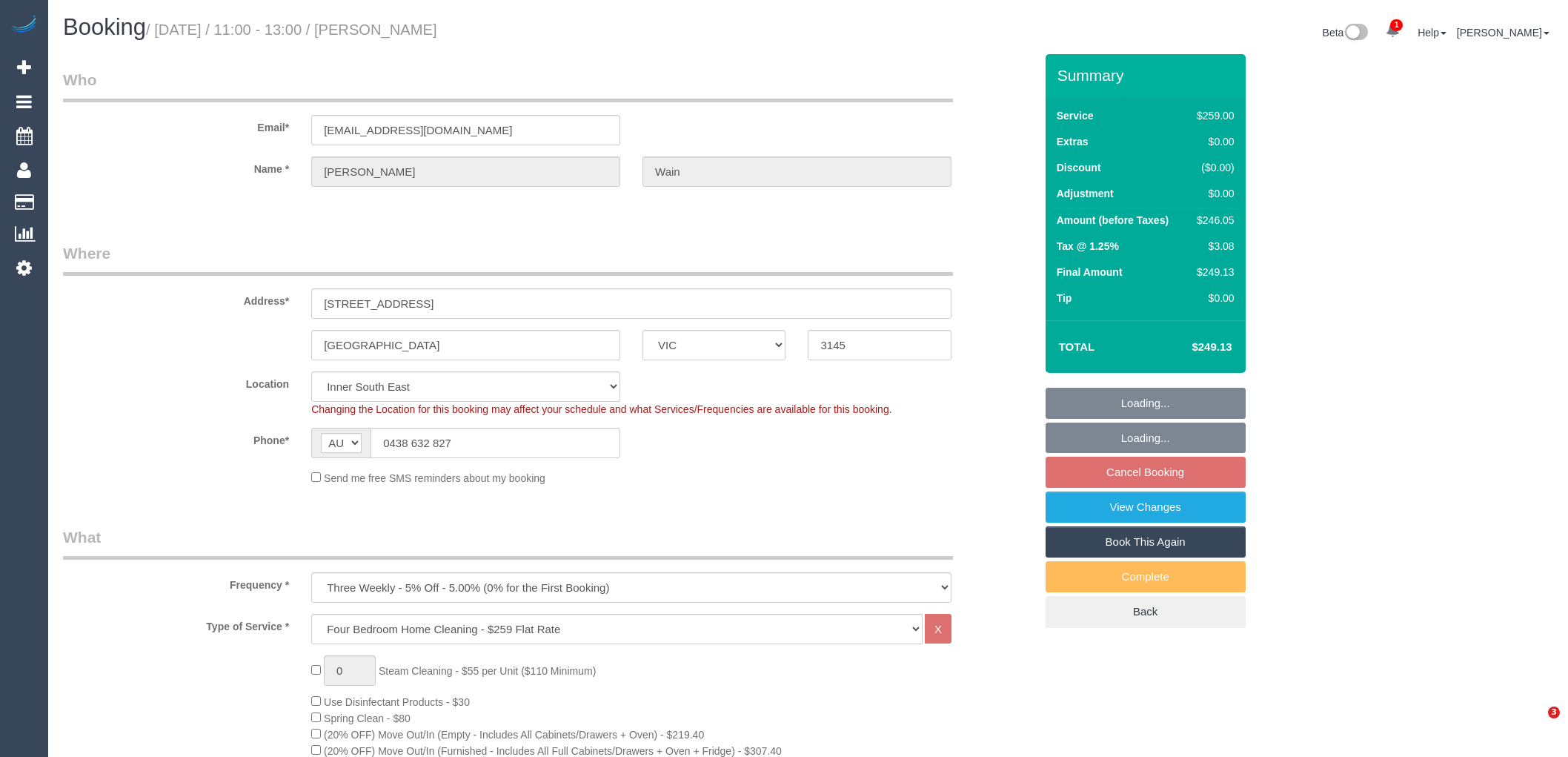
select select "VIC"
select select "number:28"
select select "number:14"
select select "number:19"
select select "number:22"
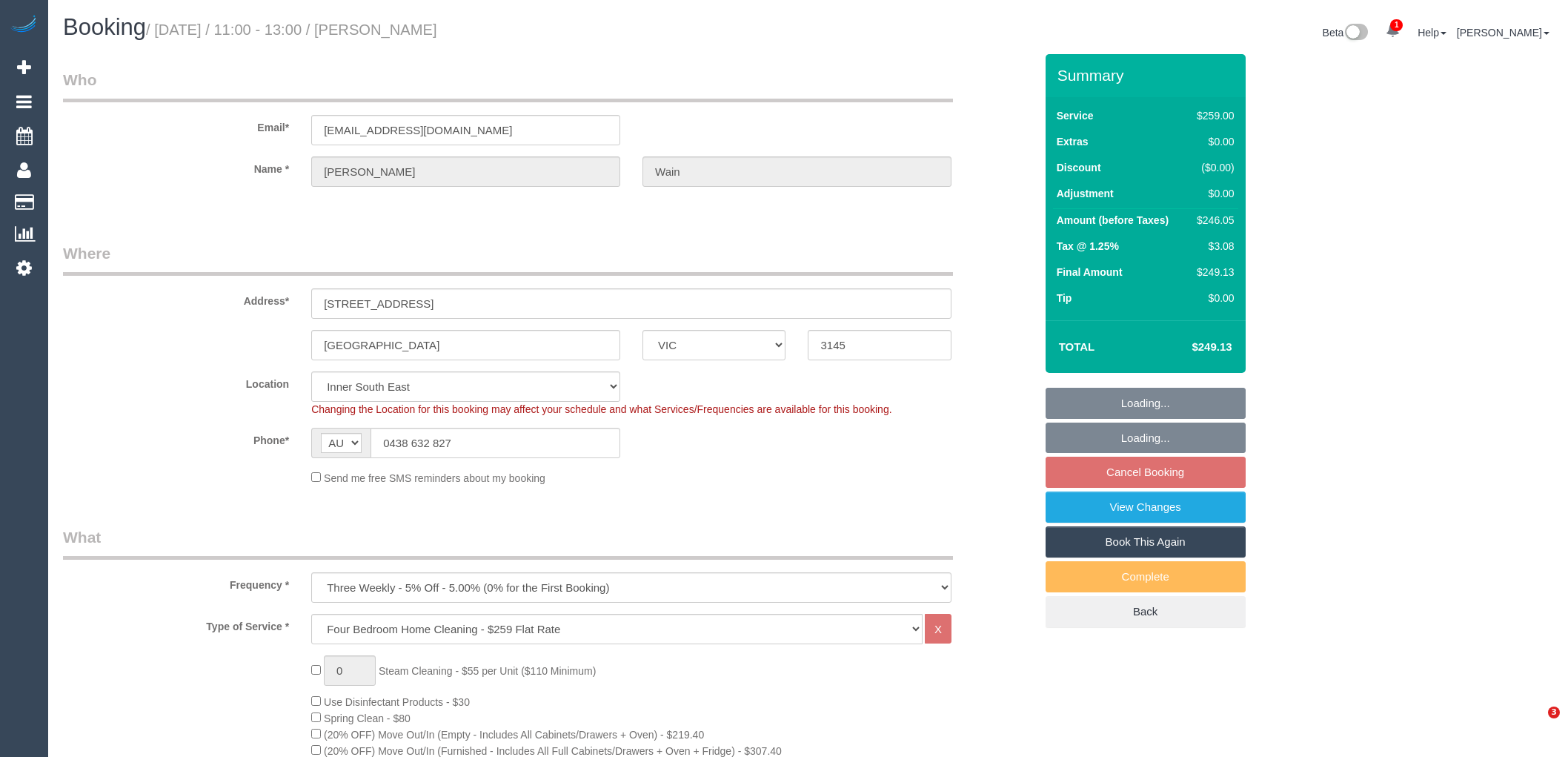
select select "number:34"
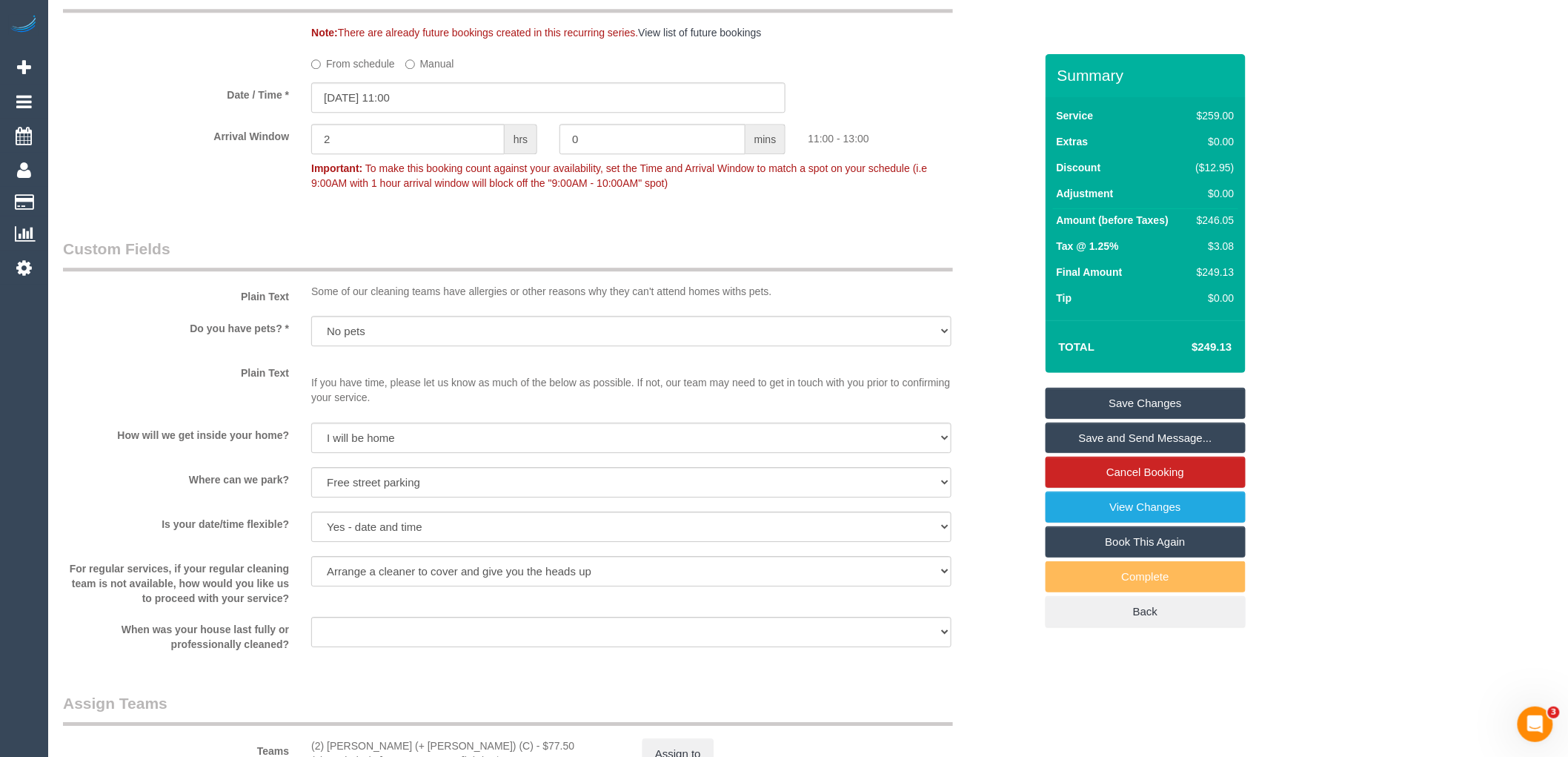
scroll to position [1813, 0]
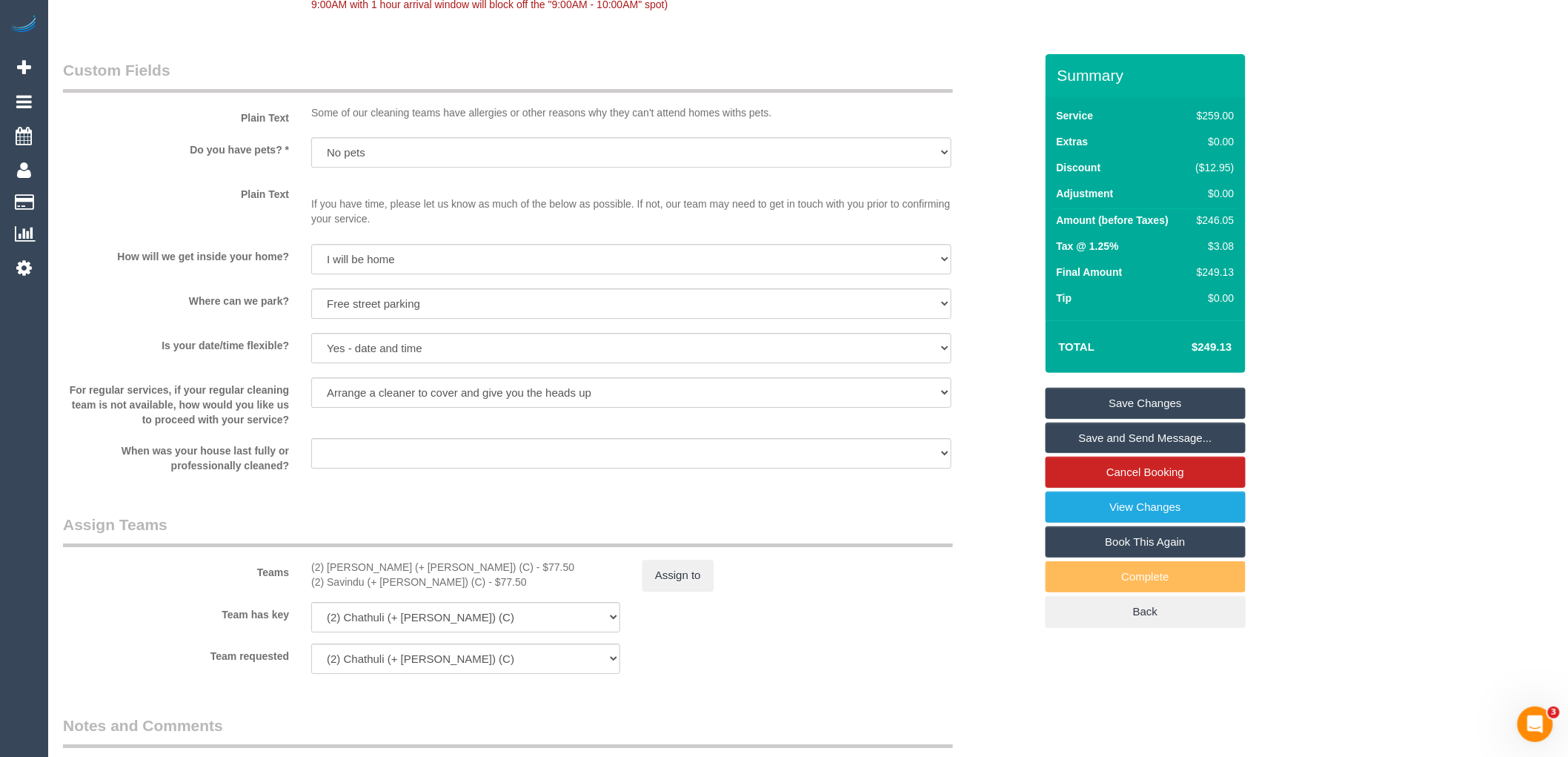
drag, startPoint x: 387, startPoint y: 582, endPoint x: 292, endPoint y: 584, distance: 95.0
click at [292, 584] on div "Teams (2) Chathuli (+ [PERSON_NAME]) (C) - $77.50 (2) Savindu (+ [PERSON_NAME])…" at bounding box center [549, 552] width 994 height 77
copy div "(2) Chathuli (+ [PERSON_NAME]) (C)"
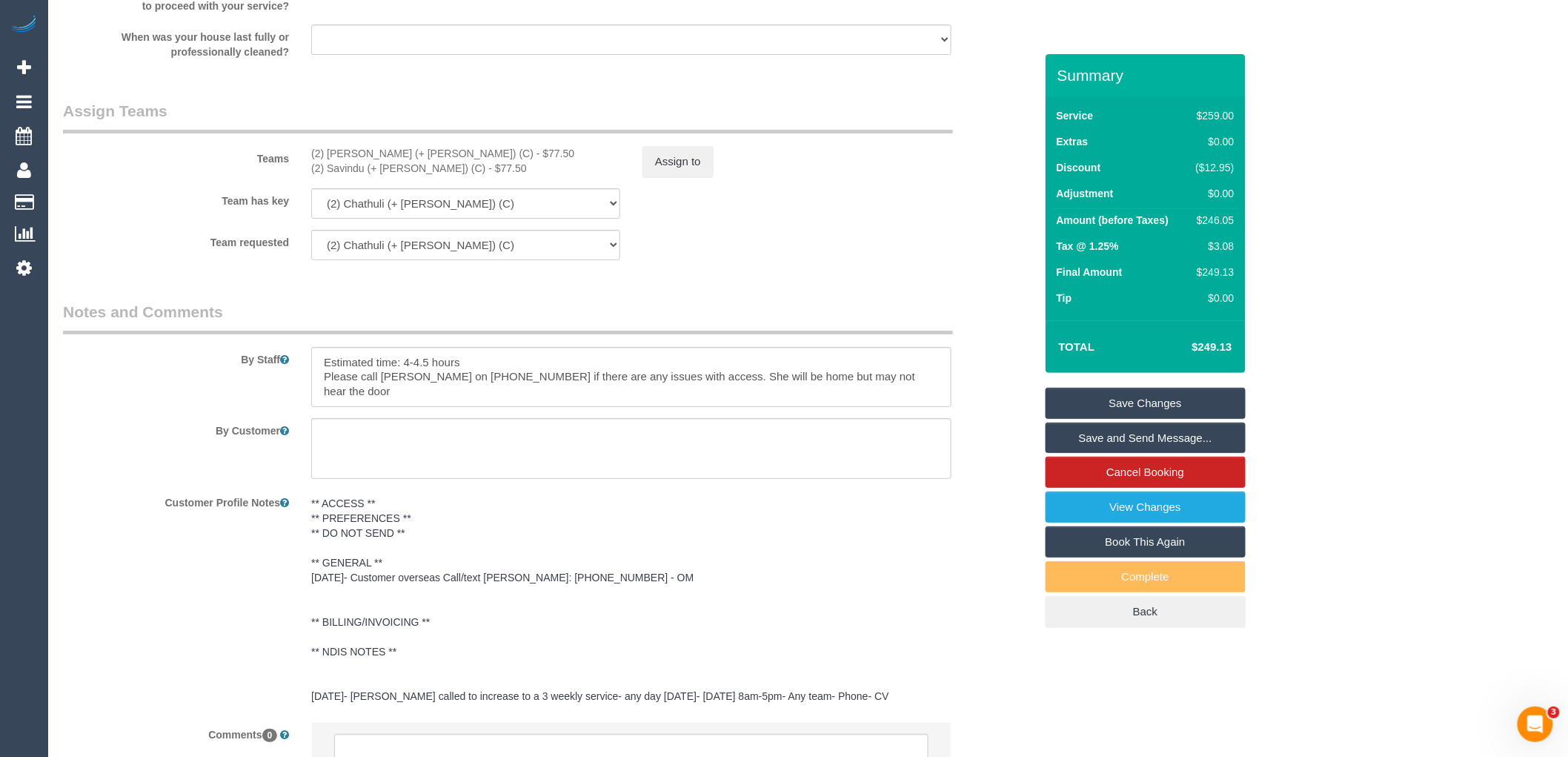
scroll to position [2384, 0]
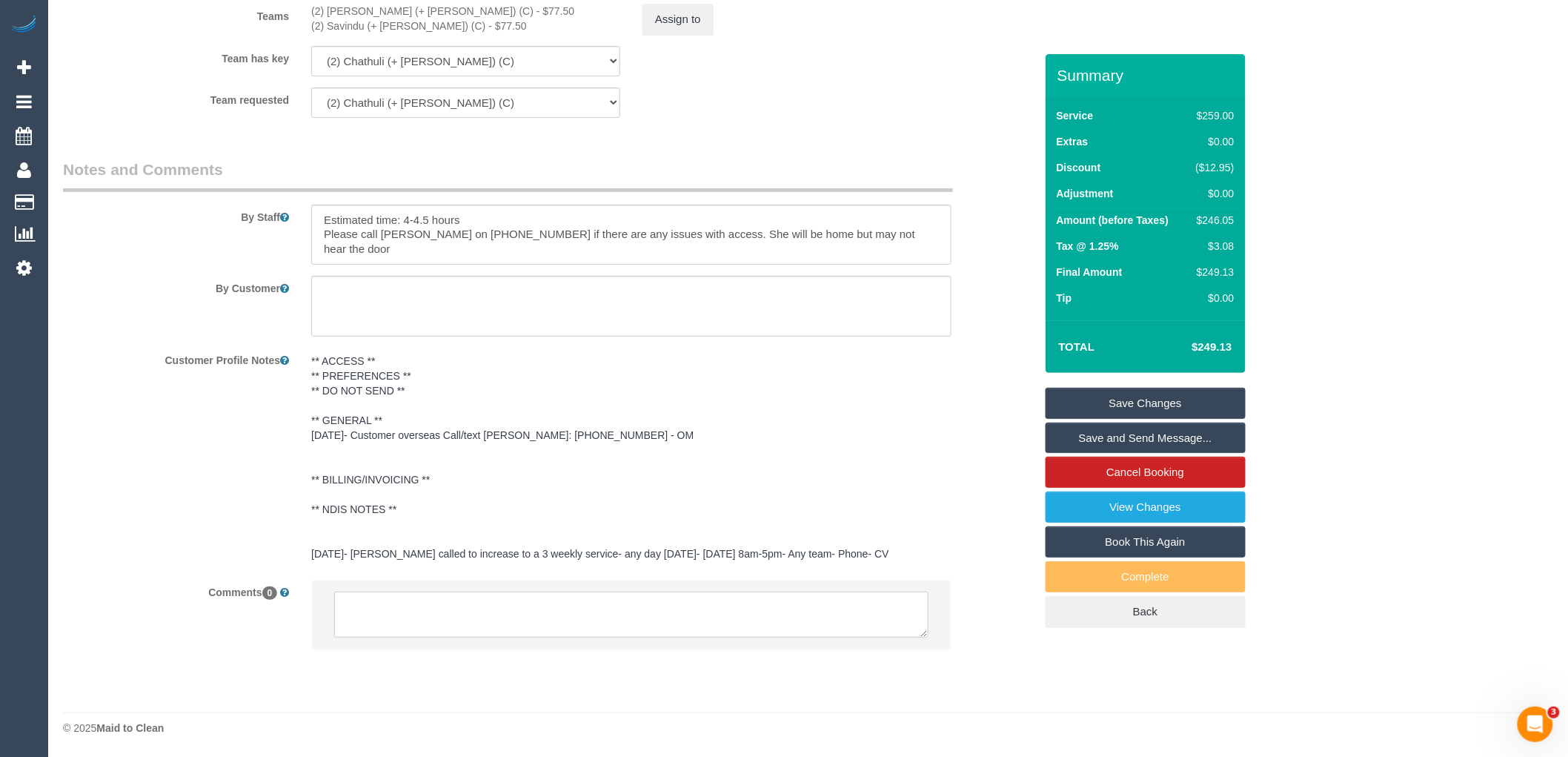
click at [472, 624] on textarea at bounding box center [631, 614] width 594 height 46
paste textarea "(2) Chathuli (+ [PERSON_NAME]) (C)"
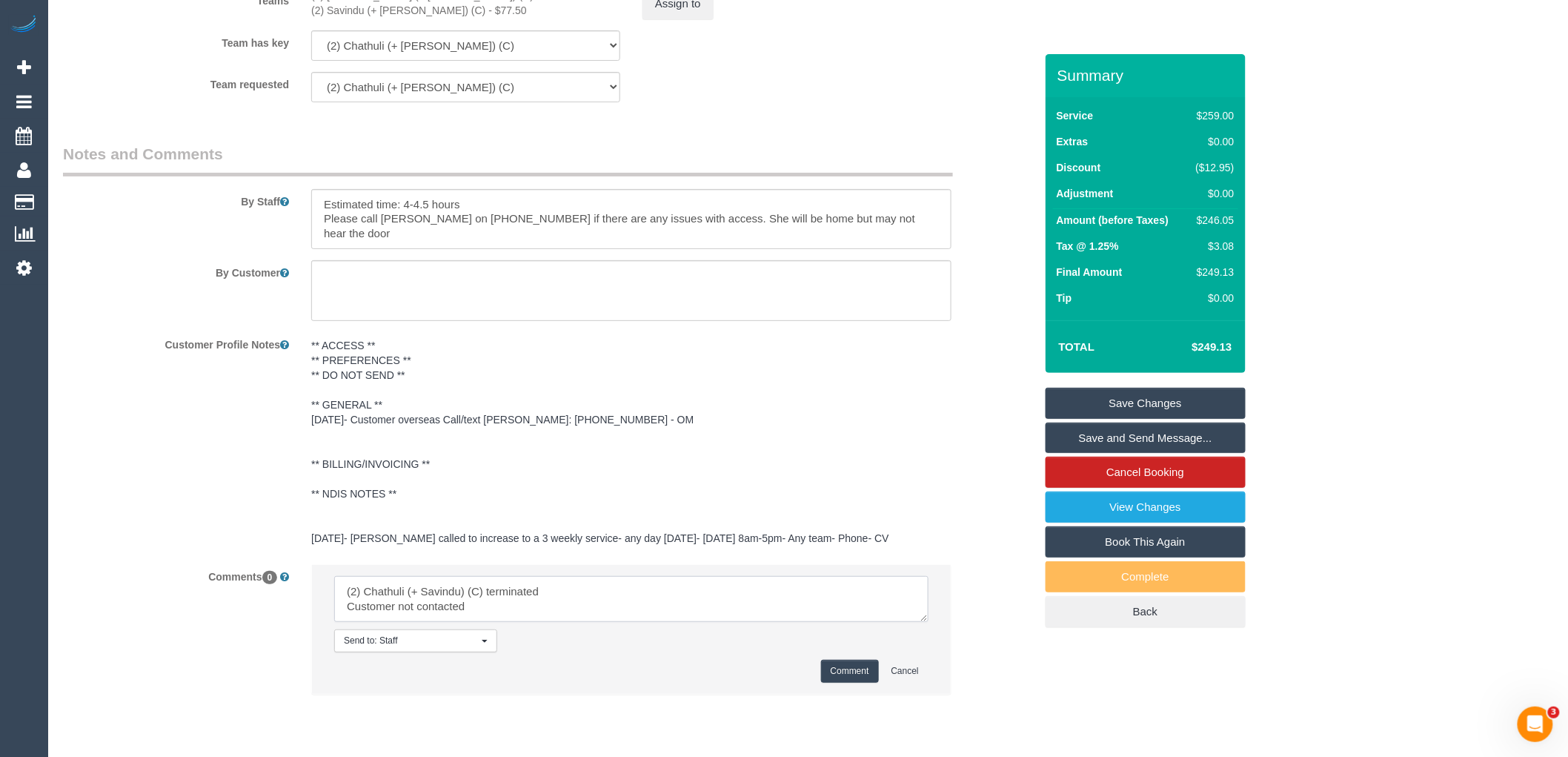
scroll to position [0, 0]
drag, startPoint x: 481, startPoint y: 631, endPoint x: 328, endPoint y: 600, distance: 156.1
click at [328, 600] on li "Send to: Staff Nothing selected Send to: Staff Send to: Customer Send to: Team …" at bounding box center [631, 629] width 638 height 129
type textarea "(2) Chathuli (+ Savindu) (C) terminated Customer not contacted"
click at [836, 683] on button "Comment" at bounding box center [850, 671] width 58 height 23
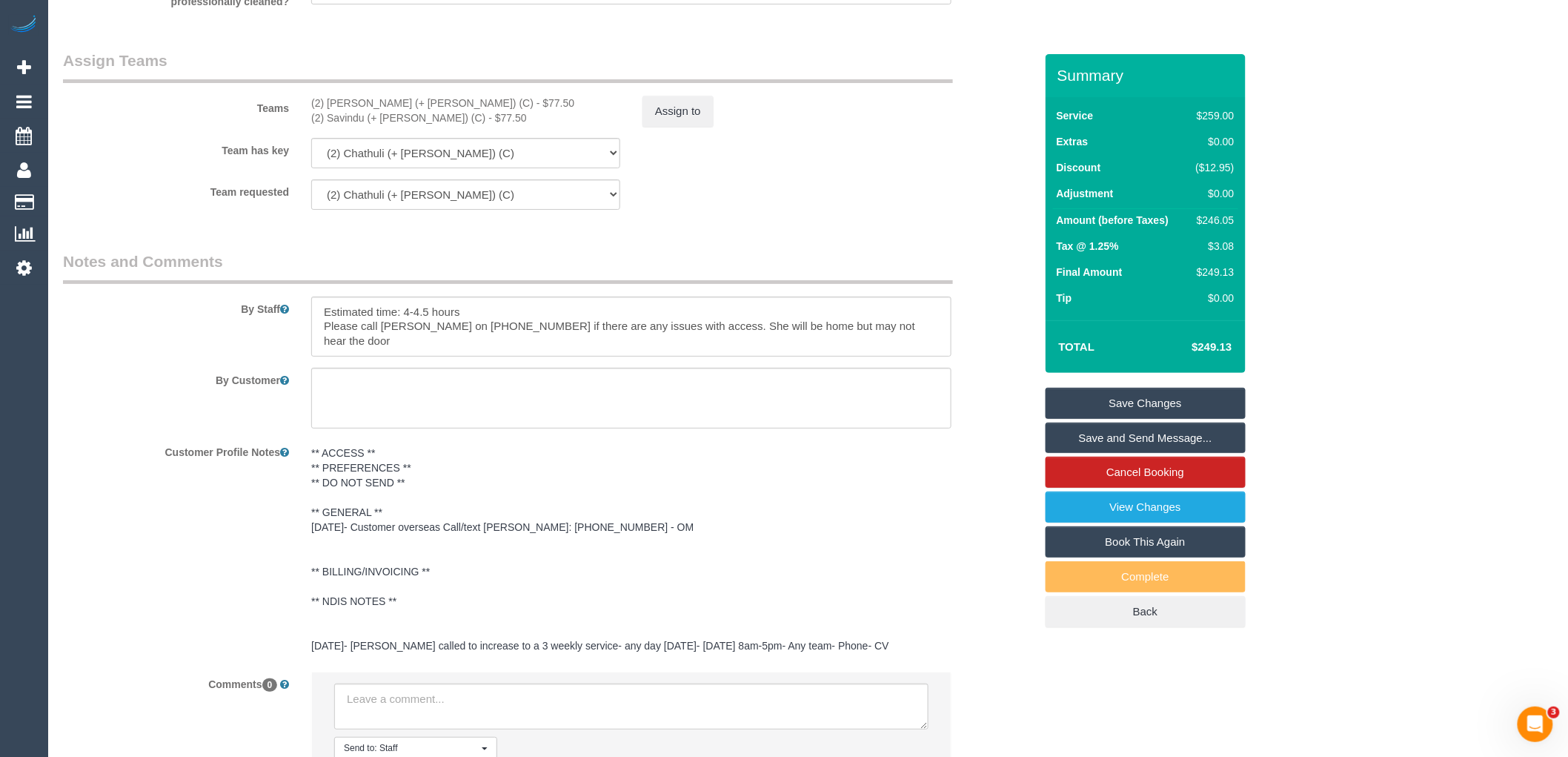
scroll to position [2137, 0]
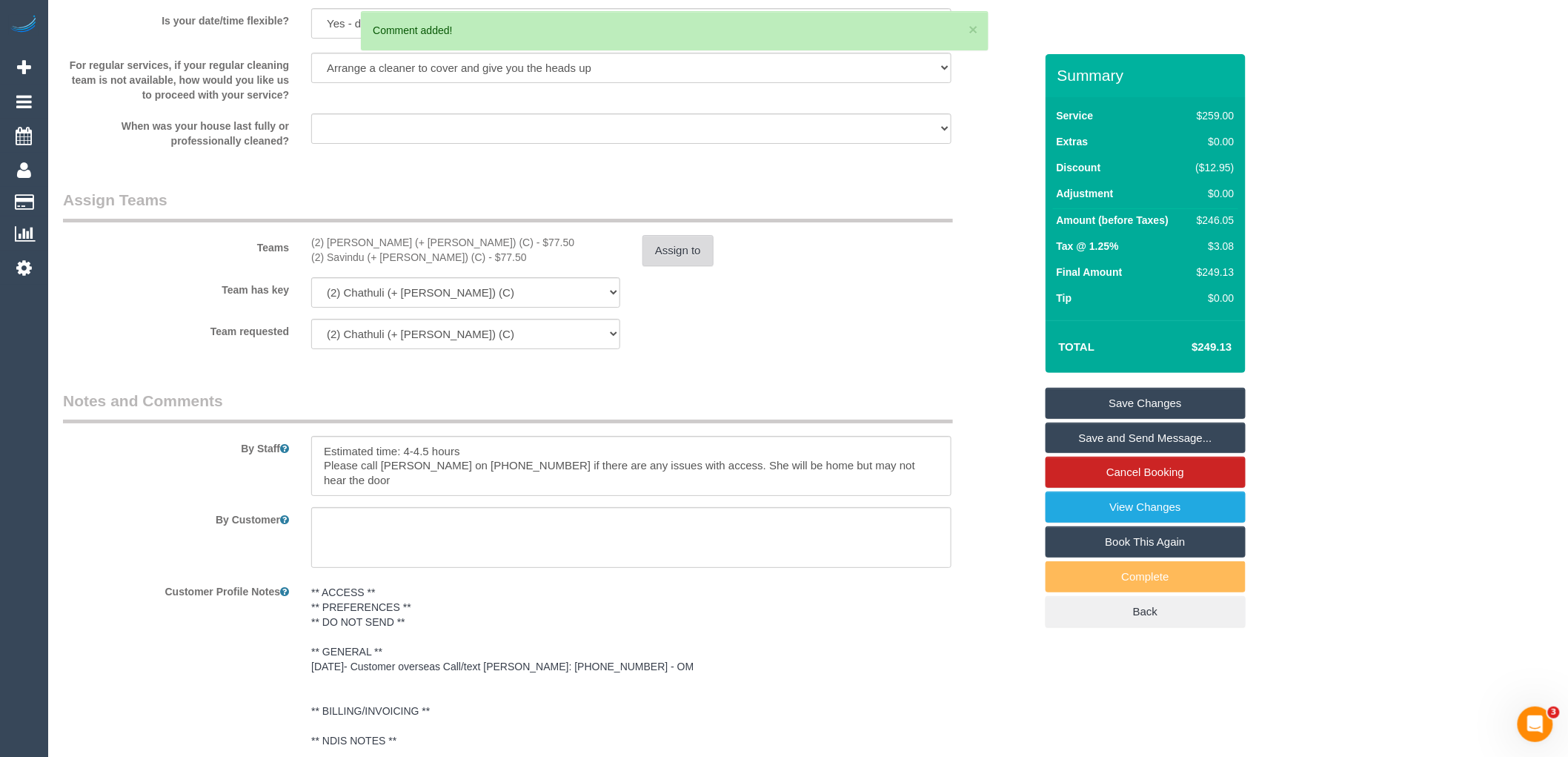
click at [670, 254] on button "Assign to" at bounding box center [678, 250] width 71 height 31
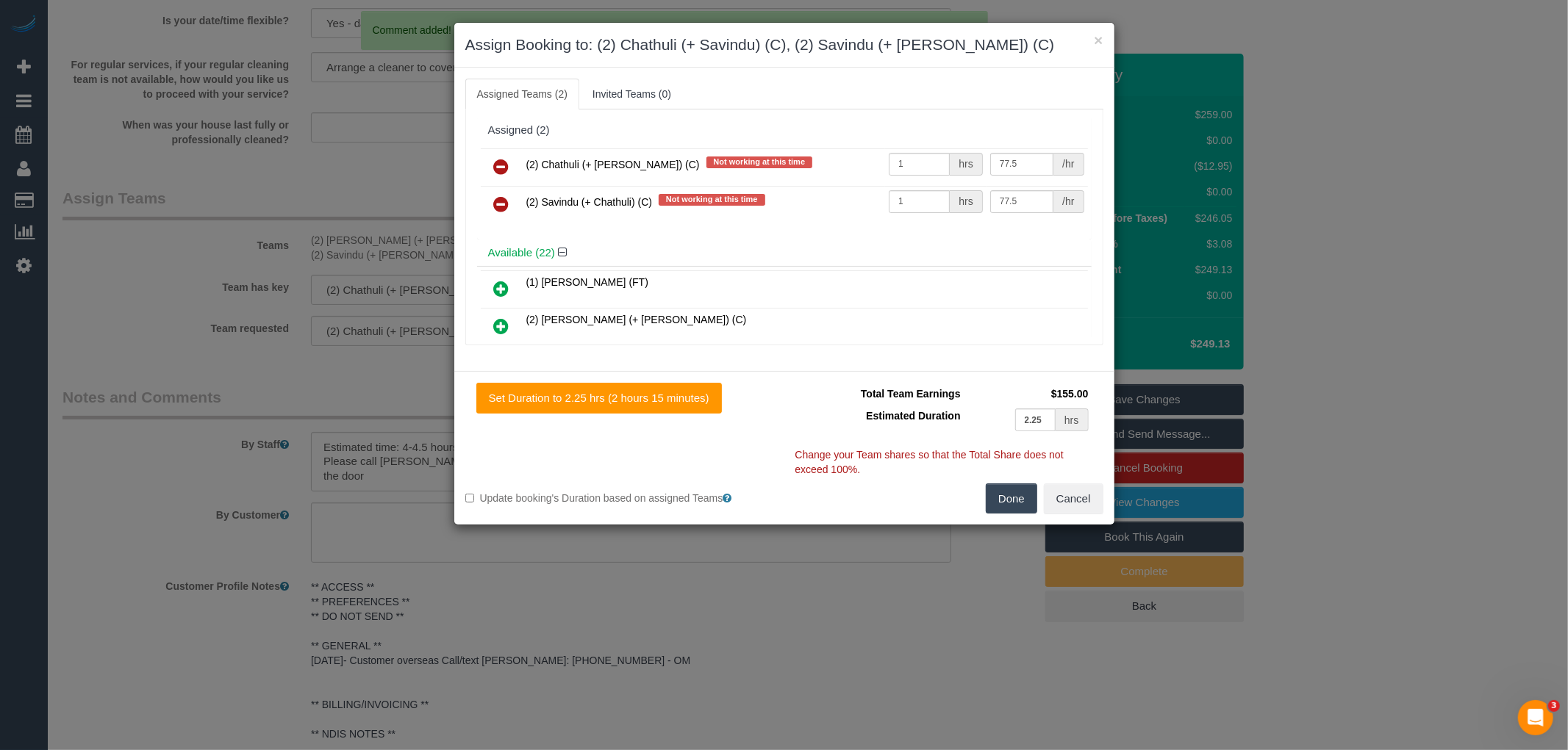
click at [489, 162] on link at bounding box center [501, 167] width 34 height 29
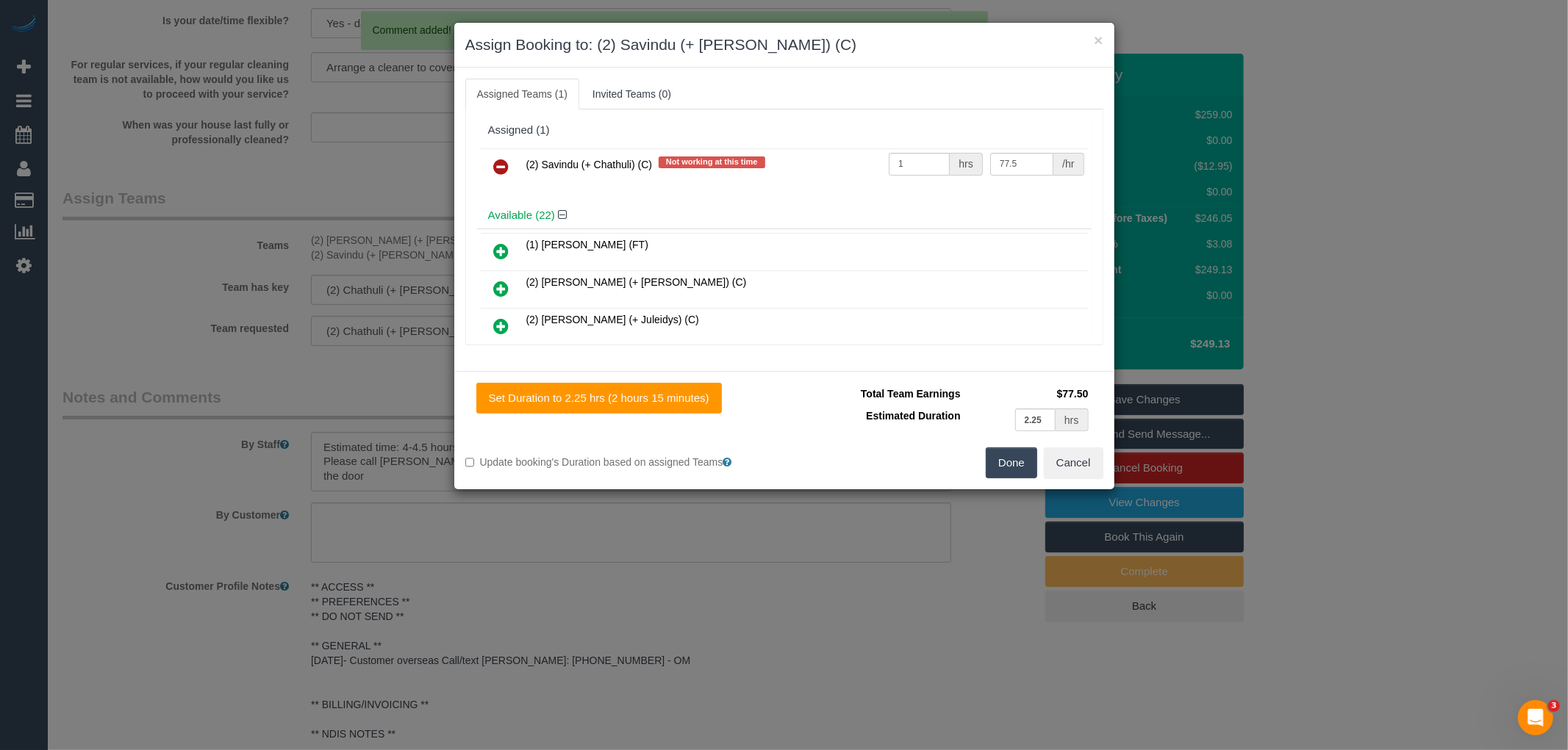
click at [489, 162] on link at bounding box center [501, 167] width 34 height 29
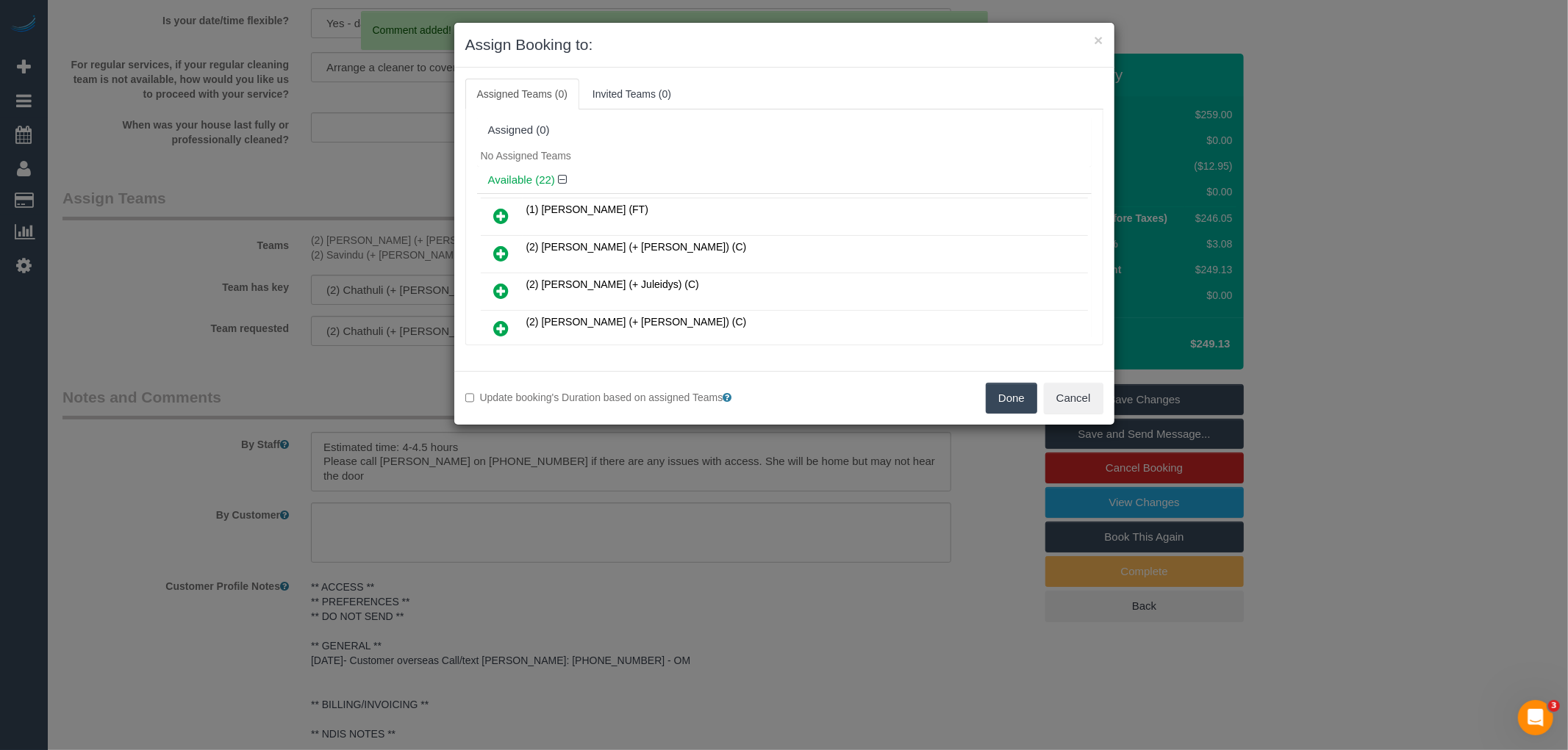
click at [1012, 400] on button "Done" at bounding box center [1012, 397] width 51 height 31
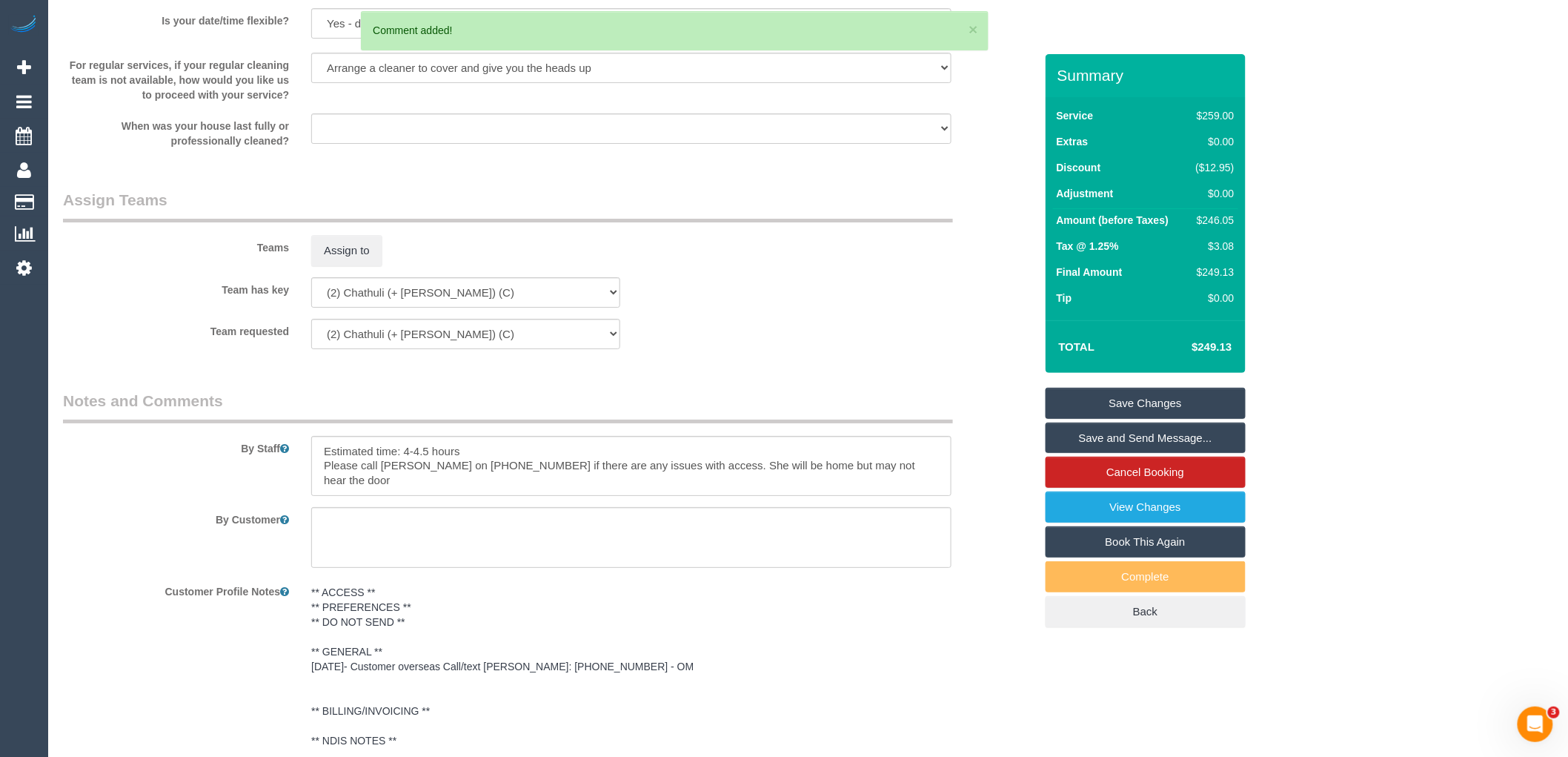
click at [1142, 401] on link "Save Changes" at bounding box center [1146, 403] width 200 height 31
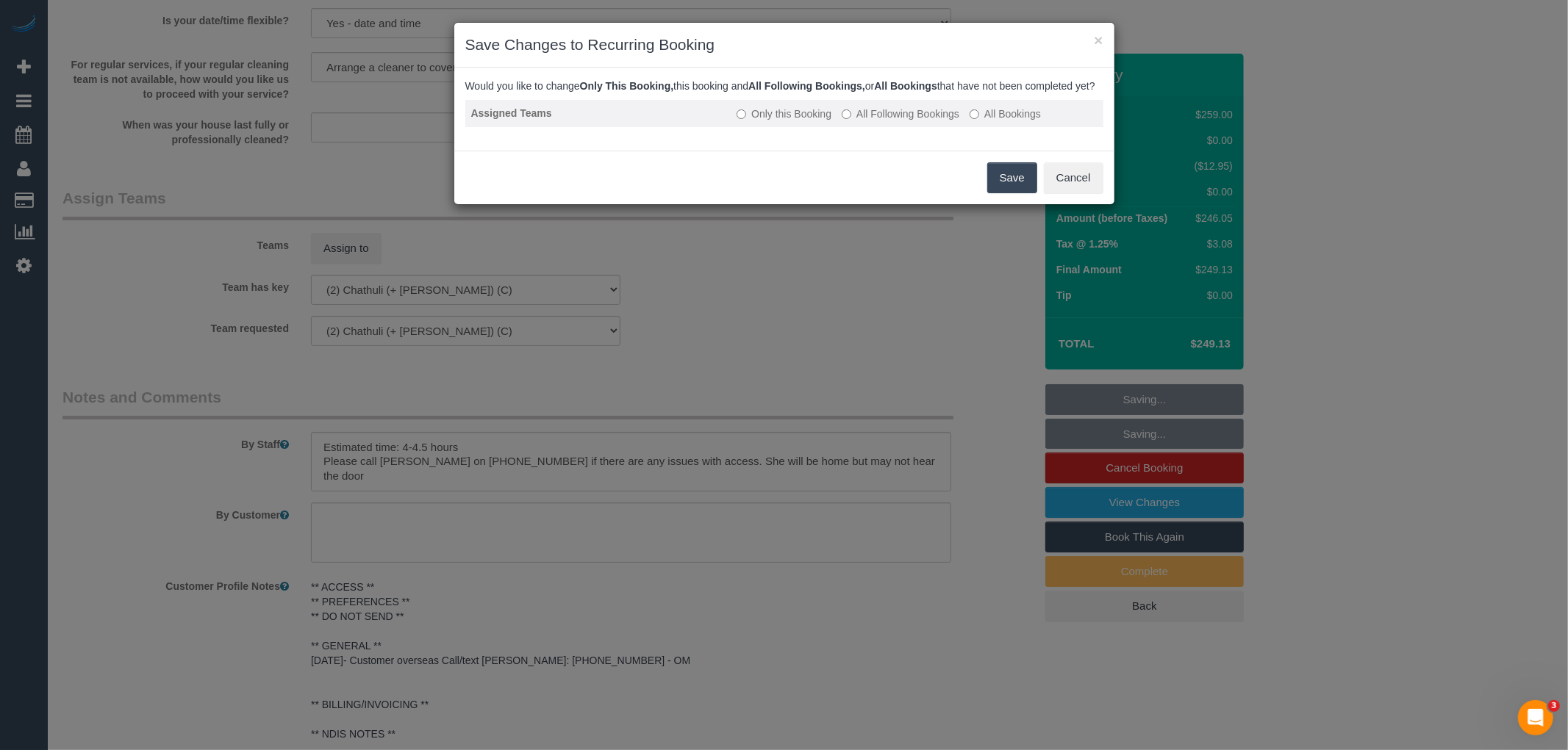
click at [877, 116] on td "Only this Booking All Following Bookings All Bookings" at bounding box center [917, 113] width 372 height 27
click at [883, 119] on td "Only this Booking All Following Bookings All Bookings" at bounding box center [917, 113] width 372 height 27
click at [884, 120] on label "All Following Bookings" at bounding box center [900, 114] width 118 height 15
click at [1012, 186] on button "Save" at bounding box center [1012, 177] width 50 height 31
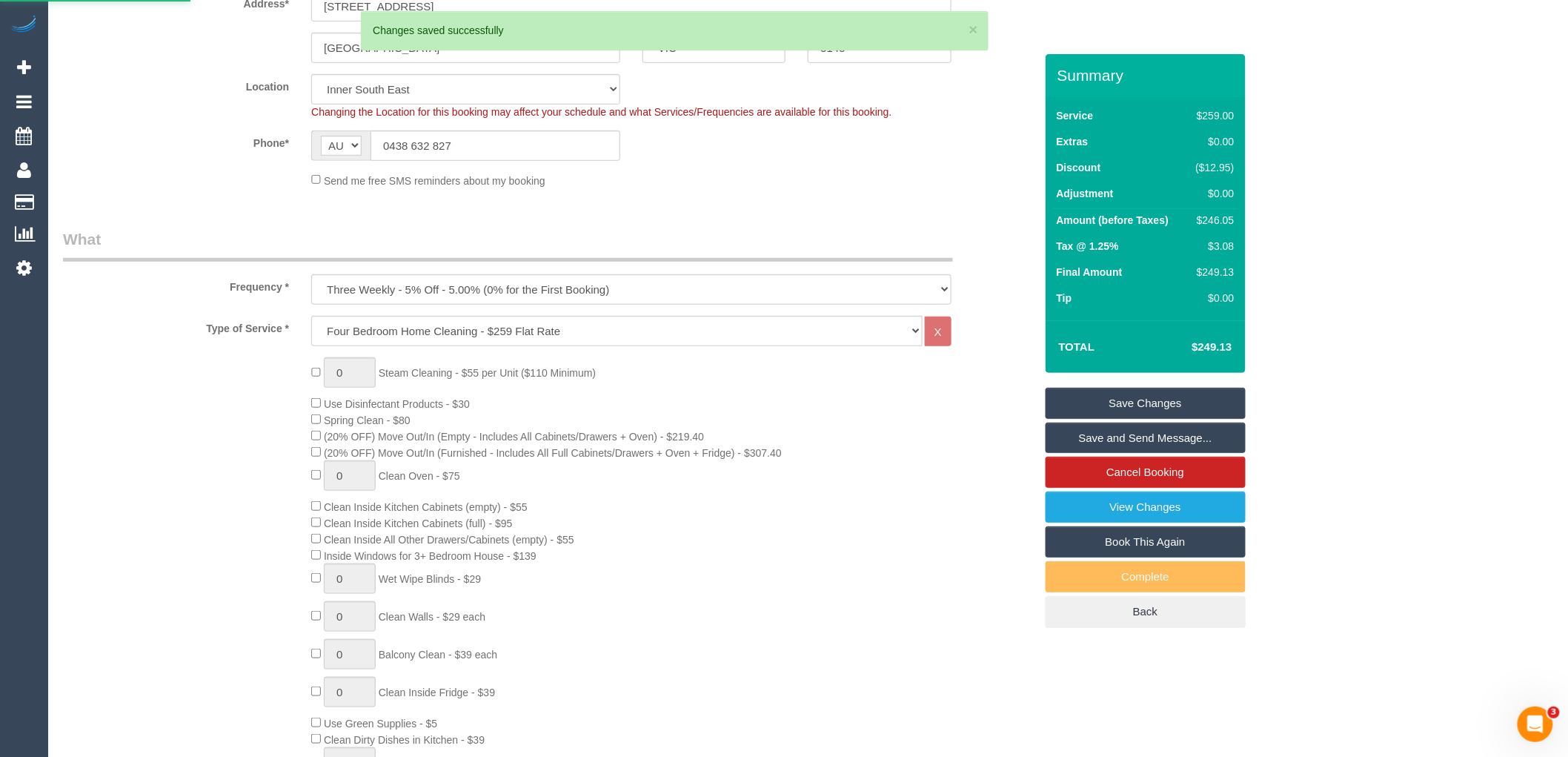
scroll to position [0, 0]
